Goal: Transaction & Acquisition: Purchase product/service

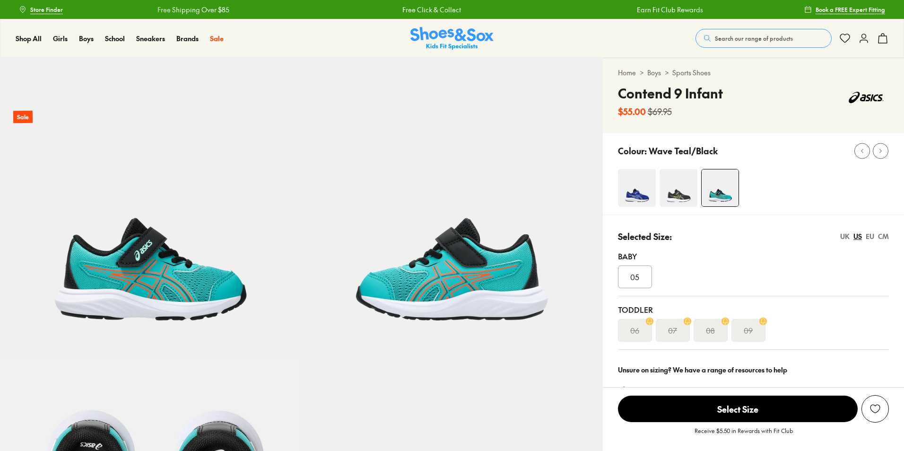
click at [636, 183] on div "Colour: Wave Teal/Black" at bounding box center [753, 173] width 301 height 81
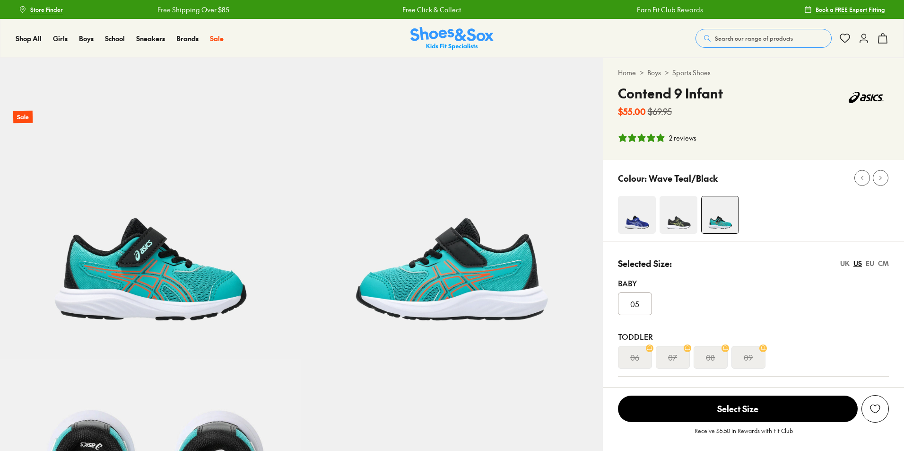
select select "*"
click at [637, 220] on img at bounding box center [637, 215] width 38 height 38
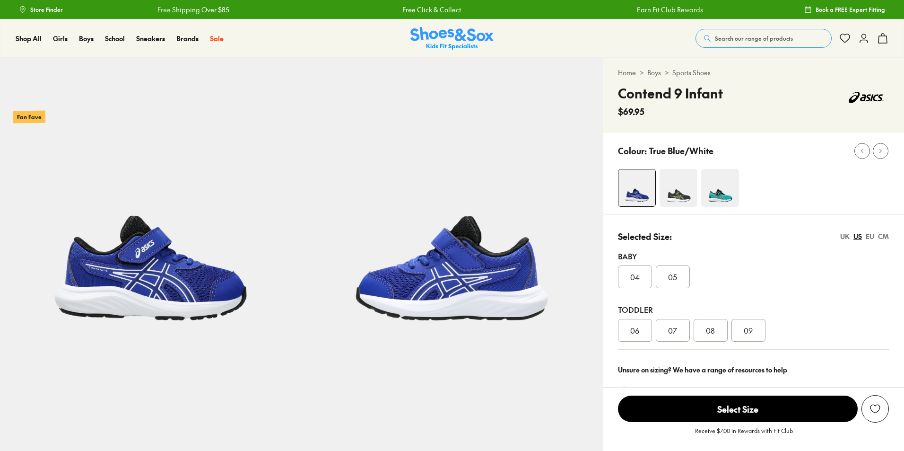
select select "*"
